Goal: Task Accomplishment & Management: Use online tool/utility

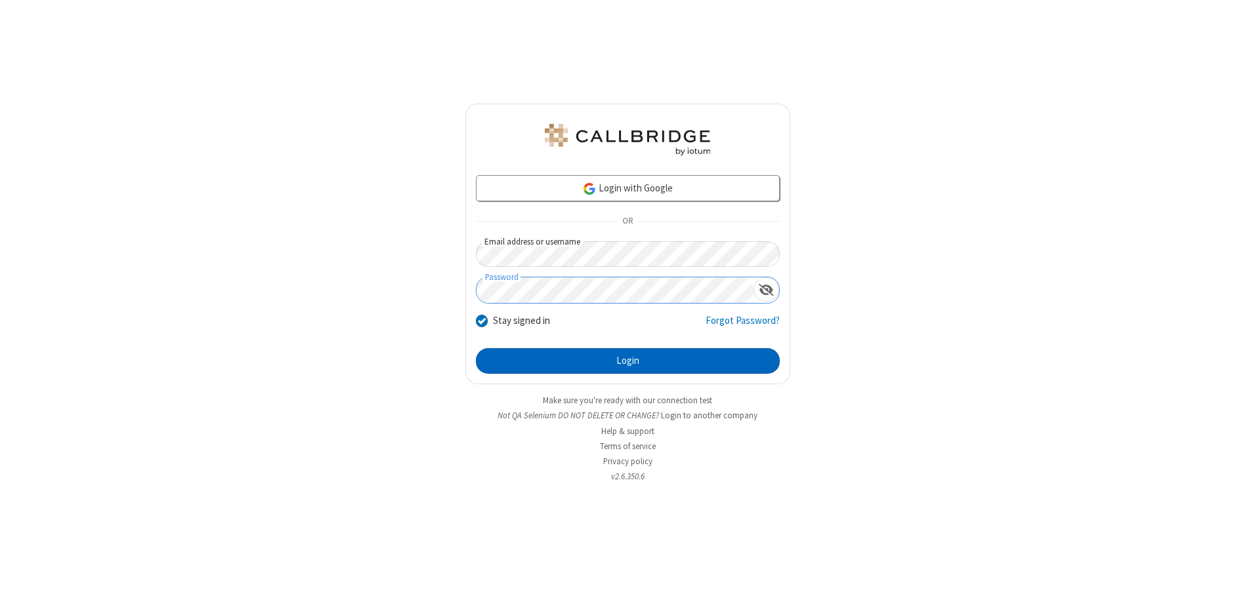
click at [627, 361] on button "Login" at bounding box center [628, 361] width 304 height 26
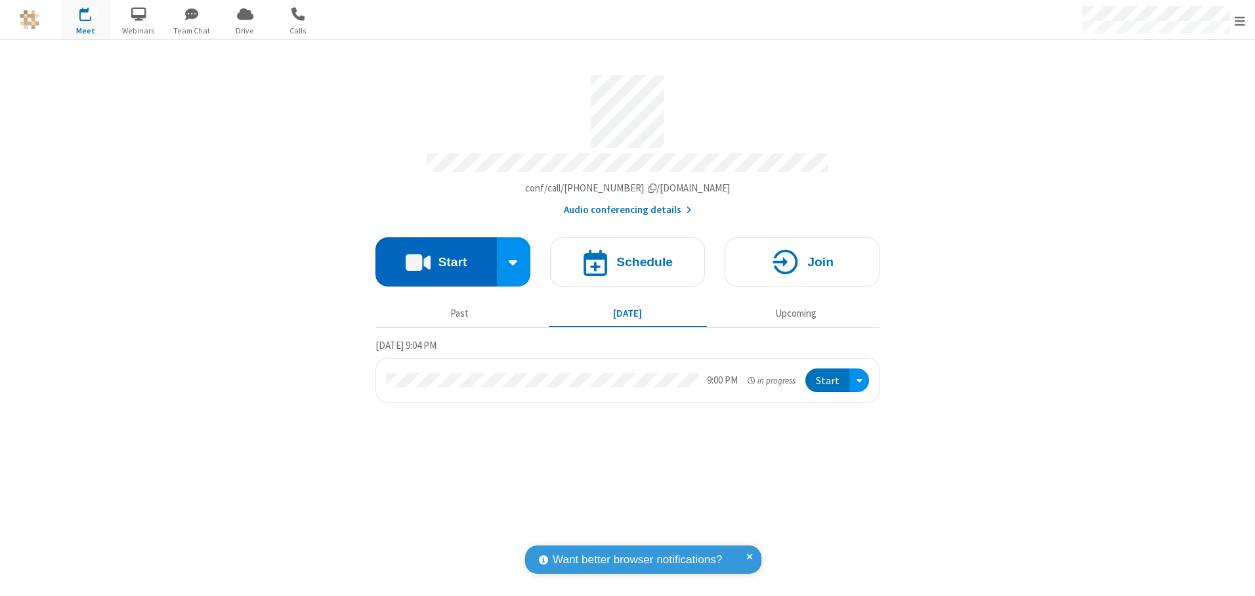
click at [436, 257] on button "Start" at bounding box center [435, 262] width 121 height 49
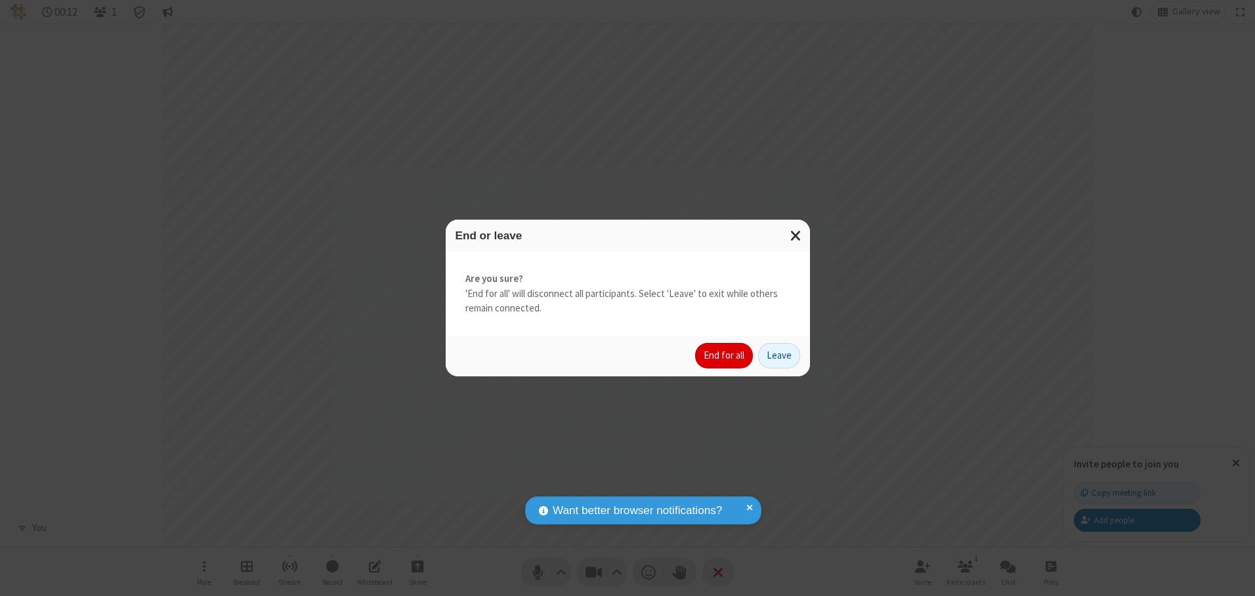
click at [724, 356] on button "End for all" at bounding box center [724, 356] width 58 height 26
